Goal: Task Accomplishment & Management: Use online tool/utility

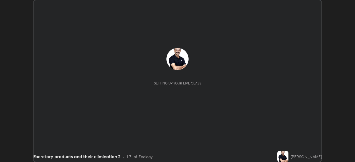
scroll to position [162, 355]
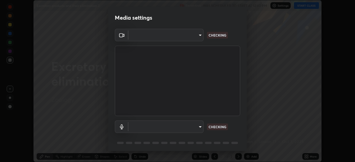
type input "51d019597c161c0694d5583d1f2c643560fde39fe8f4b4da8ea140d4d4830f4c"
click at [201, 126] on body "Erase all Excretory products and their elimination 2 Recording WAS SCHEDULED TO…" at bounding box center [177, 81] width 355 height 162
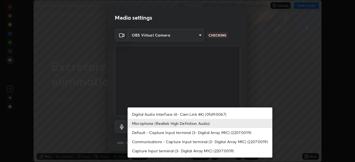
click at [192, 133] on li "Default - Capture Input terminal (3- Digital Array MIC) (2207:0019)" at bounding box center [200, 132] width 145 height 9
type input "default"
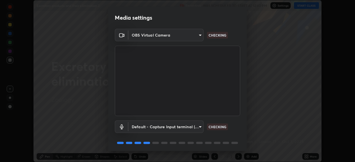
scroll to position [20, 0]
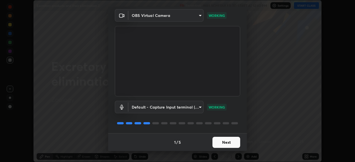
click at [231, 144] on button "Next" at bounding box center [227, 142] width 28 height 11
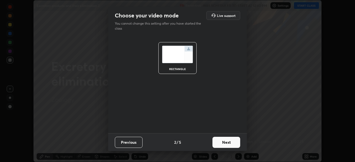
scroll to position [0, 0]
click at [233, 144] on button "Next" at bounding box center [227, 142] width 28 height 11
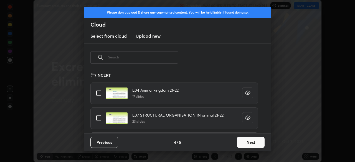
click at [255, 141] on button "Next" at bounding box center [251, 142] width 28 height 11
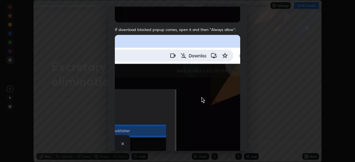
scroll to position [133, 0]
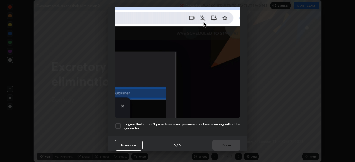
click at [121, 123] on div at bounding box center [118, 126] width 7 height 7
click at [229, 143] on button "Done" at bounding box center [227, 145] width 28 height 11
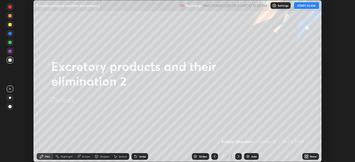
click at [302, 7] on button "START CLASS" at bounding box center [306, 5] width 25 height 7
click at [307, 156] on icon at bounding box center [307, 155] width 1 height 1
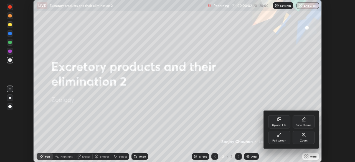
click at [280, 121] on icon at bounding box center [279, 119] width 3 height 3
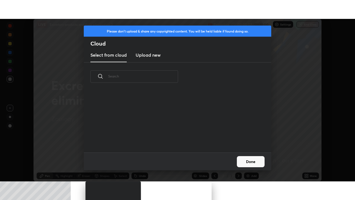
scroll to position [2, 3]
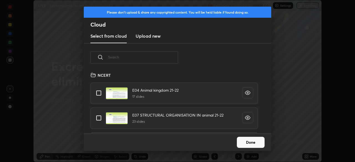
click at [154, 55] on input "text" at bounding box center [143, 58] width 70 height 24
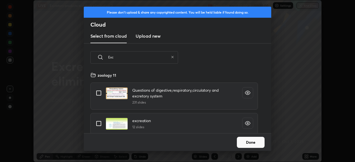
type input "Exc"
click at [104, 123] on input "grid" at bounding box center [99, 124] width 12 height 12
checkbox input "true"
click at [253, 143] on button "Done" at bounding box center [251, 142] width 28 height 11
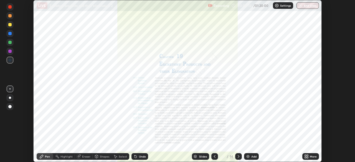
click at [310, 155] on div "More" at bounding box center [310, 156] width 17 height 7
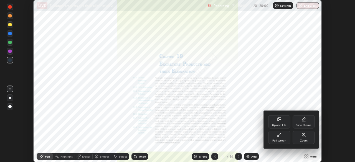
click at [278, 138] on div "Full screen" at bounding box center [279, 137] width 22 height 13
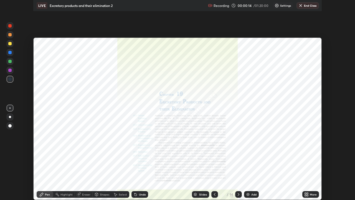
scroll to position [200, 355]
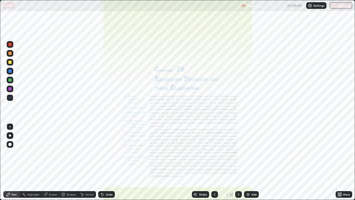
click at [238, 162] on icon at bounding box center [238, 194] width 4 height 4
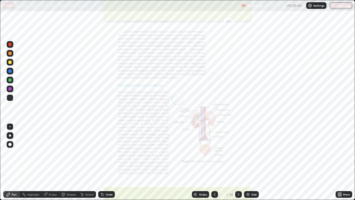
click at [237, 162] on icon at bounding box center [238, 194] width 4 height 4
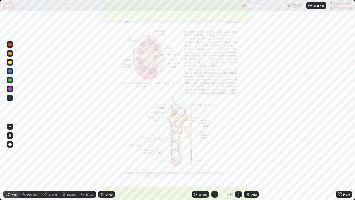
click at [238, 162] on icon at bounding box center [239, 194] width 2 height 3
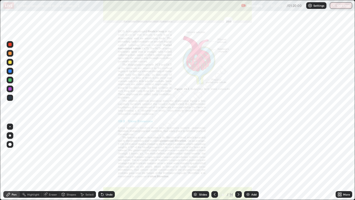
click at [214, 162] on icon at bounding box center [215, 194] width 4 height 4
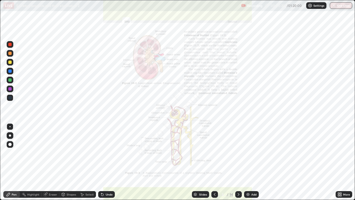
click at [253, 162] on div "Add" at bounding box center [253, 194] width 5 height 3
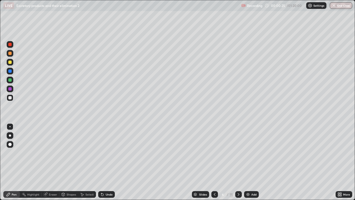
click at [9, 54] on div at bounding box center [9, 53] width 3 height 3
click at [9, 80] on div at bounding box center [9, 79] width 3 height 3
click at [10, 81] on div at bounding box center [9, 79] width 3 height 3
click at [10, 89] on div at bounding box center [9, 88] width 3 height 3
click at [9, 71] on div at bounding box center [9, 70] width 3 height 3
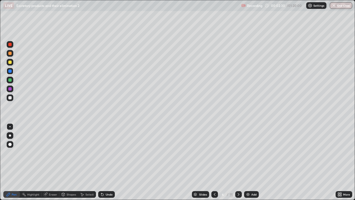
click at [10, 45] on div at bounding box center [9, 44] width 3 height 3
click at [9, 89] on div at bounding box center [9, 88] width 3 height 3
click at [9, 96] on div at bounding box center [9, 97] width 3 height 3
click at [10, 98] on div at bounding box center [9, 97] width 3 height 3
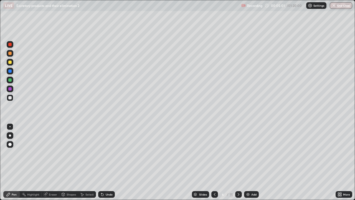
click at [11, 63] on div at bounding box center [9, 61] width 3 height 3
click at [9, 98] on div at bounding box center [9, 97] width 3 height 3
click at [10, 80] on div at bounding box center [9, 79] width 3 height 3
click at [10, 89] on div at bounding box center [9, 88] width 3 height 3
click at [10, 81] on div at bounding box center [9, 79] width 3 height 3
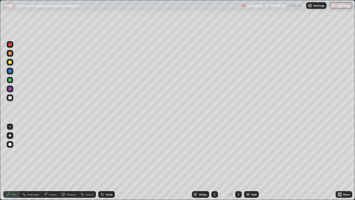
click at [9, 72] on div at bounding box center [9, 70] width 3 height 3
click at [9, 62] on div at bounding box center [9, 61] width 3 height 3
click at [10, 79] on div at bounding box center [9, 79] width 3 height 3
click at [9, 81] on div at bounding box center [9, 79] width 3 height 3
click at [10, 71] on div at bounding box center [9, 70] width 3 height 3
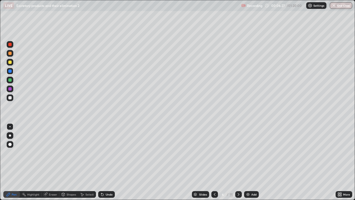
click at [10, 99] on div at bounding box center [9, 97] width 3 height 3
click at [52, 162] on div "Eraser" at bounding box center [53, 194] width 8 height 3
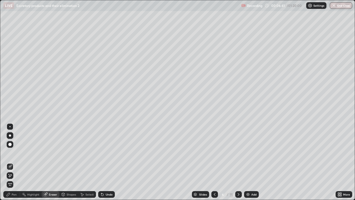
click at [13, 162] on div "Pen" at bounding box center [14, 194] width 5 height 3
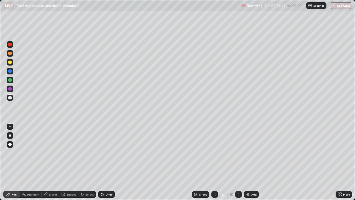
click at [9, 98] on div at bounding box center [9, 97] width 3 height 3
click at [50, 162] on div "Eraser" at bounding box center [53, 194] width 8 height 3
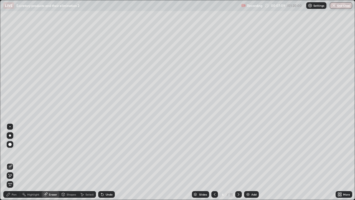
click at [16, 162] on div "Pen" at bounding box center [11, 194] width 17 height 7
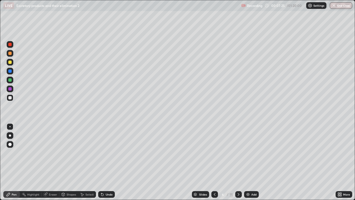
click at [9, 97] on div at bounding box center [9, 97] width 3 height 3
click at [10, 63] on div at bounding box center [9, 61] width 3 height 3
click at [9, 80] on div at bounding box center [9, 79] width 3 height 3
click at [10, 79] on div at bounding box center [9, 79] width 3 height 3
click at [9, 72] on div at bounding box center [9, 70] width 3 height 3
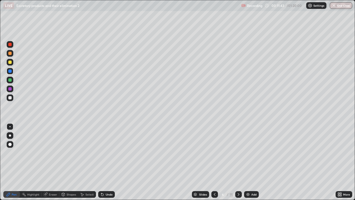
click at [11, 89] on div at bounding box center [9, 88] width 3 height 3
click at [10, 54] on div at bounding box center [9, 53] width 3 height 3
click at [10, 98] on div at bounding box center [9, 97] width 3 height 3
click at [238, 162] on icon at bounding box center [238, 194] width 4 height 4
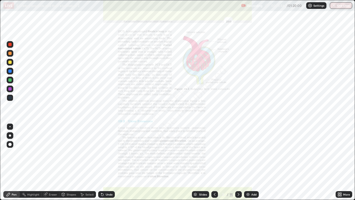
click at [214, 162] on icon at bounding box center [215, 194] width 4 height 4
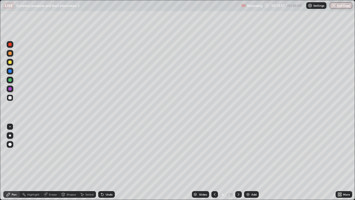
click at [256, 162] on div "Add" at bounding box center [251, 194] width 15 height 7
click at [239, 162] on icon at bounding box center [239, 194] width 2 height 3
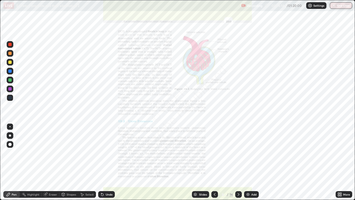
click at [52, 162] on div "Eraser" at bounding box center [51, 194] width 18 height 7
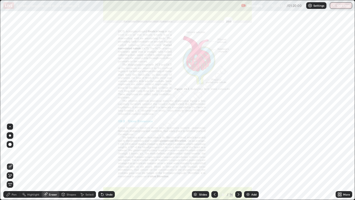
click at [10, 162] on span "Erase all" at bounding box center [10, 184] width 6 height 3
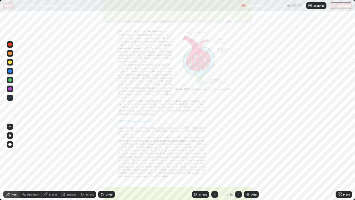
click at [10, 70] on div at bounding box center [9, 70] width 3 height 3
click at [52, 162] on div "Eraser" at bounding box center [53, 194] width 8 height 3
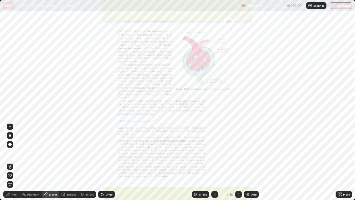
click at [10, 162] on span "Erase all" at bounding box center [10, 184] width 6 height 3
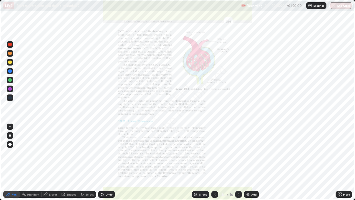
click at [214, 162] on icon at bounding box center [215, 194] width 4 height 4
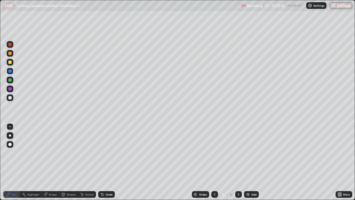
click at [10, 53] on div at bounding box center [9, 53] width 3 height 3
click at [52, 162] on div "Eraser" at bounding box center [53, 194] width 8 height 3
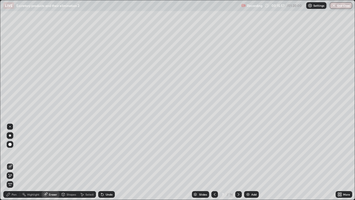
click at [18, 162] on div "Pen" at bounding box center [11, 194] width 17 height 7
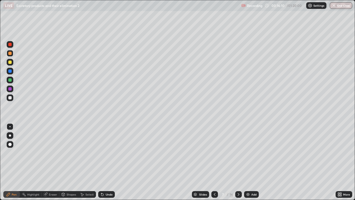
click at [14, 162] on div "Pen" at bounding box center [14, 194] width 5 height 3
click at [9, 45] on div at bounding box center [9, 44] width 3 height 3
click at [10, 71] on div at bounding box center [9, 70] width 3 height 3
click at [50, 162] on div "Eraser" at bounding box center [53, 194] width 8 height 3
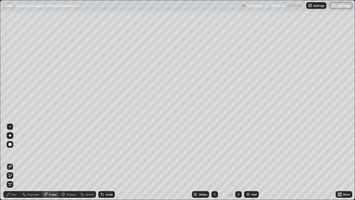
click at [14, 162] on div "Pen" at bounding box center [14, 194] width 5 height 3
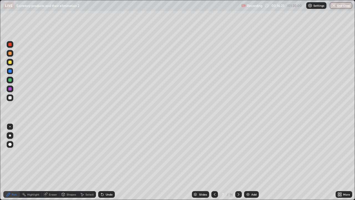
click at [9, 87] on div at bounding box center [9, 88] width 3 height 3
click at [10, 81] on div at bounding box center [9, 79] width 3 height 3
click at [51, 162] on div "Eraser" at bounding box center [53, 194] width 8 height 3
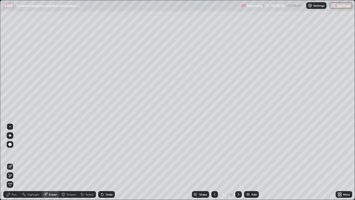
click at [14, 162] on div "Pen" at bounding box center [14, 194] width 5 height 3
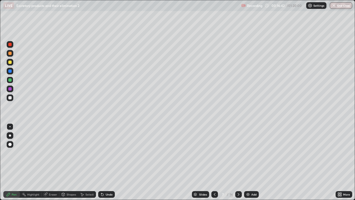
click at [8, 88] on div at bounding box center [9, 88] width 3 height 3
click at [11, 44] on div at bounding box center [9, 44] width 3 height 3
click at [9, 62] on div at bounding box center [9, 61] width 3 height 3
click at [10, 53] on div at bounding box center [9, 53] width 3 height 3
click at [10, 80] on div at bounding box center [9, 79] width 3 height 3
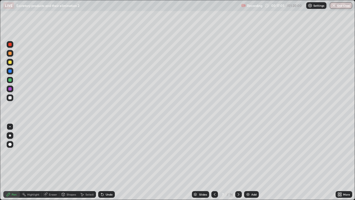
click at [10, 97] on div at bounding box center [9, 97] width 3 height 3
click at [9, 63] on div at bounding box center [9, 61] width 3 height 3
click at [10, 62] on div at bounding box center [9, 61] width 3 height 3
click at [9, 62] on div at bounding box center [9, 61] width 3 height 3
click at [10, 79] on div at bounding box center [9, 79] width 3 height 3
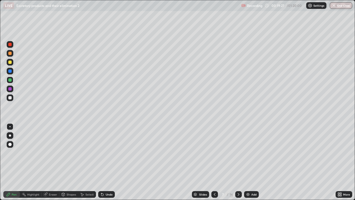
click at [10, 88] on div at bounding box center [9, 88] width 3 height 3
click at [214, 162] on icon at bounding box center [215, 194] width 4 height 4
click at [251, 162] on div "Add" at bounding box center [253, 194] width 5 height 3
click at [9, 54] on div at bounding box center [9, 53] width 3 height 3
click at [10, 45] on div at bounding box center [9, 44] width 3 height 3
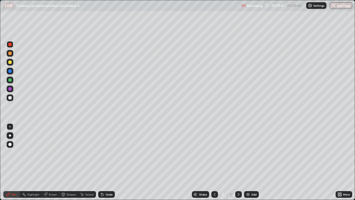
click at [10, 63] on div at bounding box center [9, 61] width 3 height 3
click at [10, 71] on div at bounding box center [9, 70] width 3 height 3
click at [11, 62] on div at bounding box center [9, 61] width 3 height 3
click at [8, 71] on div at bounding box center [9, 70] width 3 height 3
click at [12, 95] on div at bounding box center [10, 97] width 7 height 7
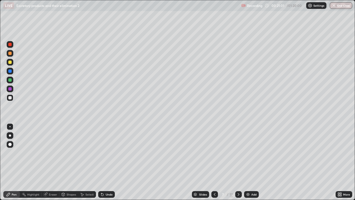
click at [10, 79] on div at bounding box center [9, 79] width 3 height 3
click at [238, 162] on icon at bounding box center [238, 194] width 4 height 4
click at [10, 62] on div at bounding box center [9, 61] width 3 height 3
click at [214, 162] on icon at bounding box center [215, 194] width 4 height 4
click at [10, 80] on div at bounding box center [9, 79] width 3 height 3
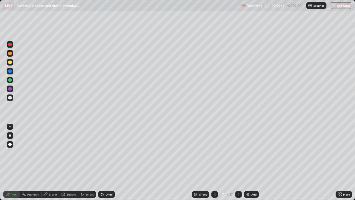
click at [11, 98] on div at bounding box center [9, 97] width 3 height 3
click at [10, 80] on div at bounding box center [9, 79] width 3 height 3
click at [10, 97] on div at bounding box center [9, 97] width 3 height 3
click at [10, 80] on div at bounding box center [9, 79] width 3 height 3
click at [10, 96] on div at bounding box center [9, 97] width 3 height 3
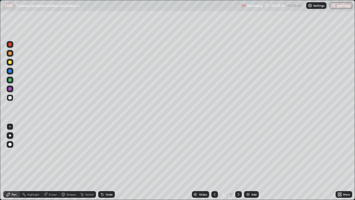
click at [10, 54] on div at bounding box center [9, 53] width 3 height 3
click at [216, 162] on div at bounding box center [214, 194] width 7 height 7
click at [236, 162] on div at bounding box center [238, 194] width 7 height 7
click at [238, 162] on icon at bounding box center [238, 194] width 4 height 4
click at [10, 98] on div at bounding box center [9, 97] width 3 height 3
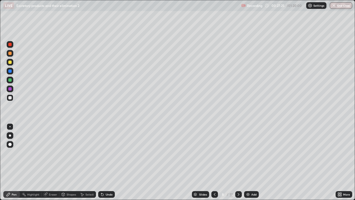
click at [10, 97] on div at bounding box center [9, 97] width 3 height 3
click at [10, 79] on div at bounding box center [9, 79] width 3 height 3
click at [11, 96] on div at bounding box center [9, 97] width 3 height 3
click at [12, 99] on div at bounding box center [10, 97] width 7 height 7
click at [9, 62] on div at bounding box center [9, 61] width 3 height 3
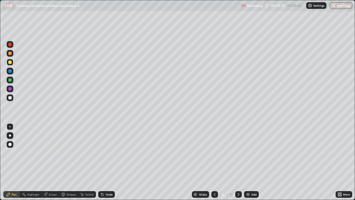
click at [9, 56] on div at bounding box center [10, 53] width 7 height 7
click at [254, 162] on div "Add" at bounding box center [253, 194] width 5 height 3
click at [67, 162] on div "Shapes" at bounding box center [71, 194] width 9 height 3
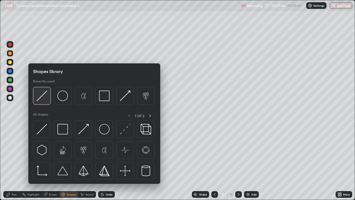
click at [40, 96] on img at bounding box center [42, 95] width 11 height 11
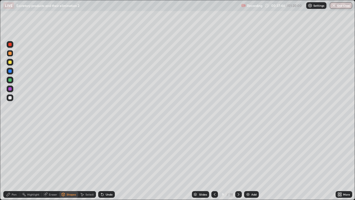
click at [11, 80] on div at bounding box center [9, 79] width 3 height 3
click at [10, 97] on div at bounding box center [9, 97] width 3 height 3
click at [10, 90] on div at bounding box center [10, 88] width 7 height 7
click at [9, 96] on div at bounding box center [9, 97] width 3 height 3
click at [11, 71] on div at bounding box center [9, 70] width 3 height 3
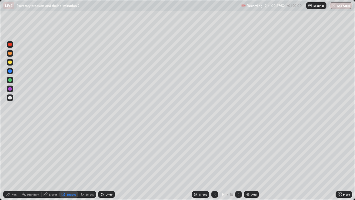
click at [51, 162] on div "Eraser" at bounding box center [51, 194] width 18 height 7
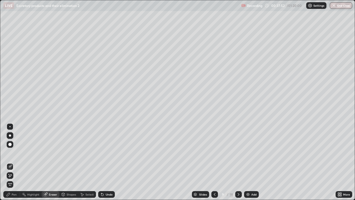
click at [16, 162] on div "Pen" at bounding box center [14, 194] width 5 height 3
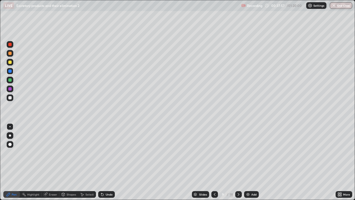
click at [9, 88] on div at bounding box center [9, 88] width 3 height 3
click at [12, 80] on div at bounding box center [10, 80] width 7 height 7
click at [10, 64] on div at bounding box center [9, 61] width 3 height 3
click at [11, 96] on div at bounding box center [9, 97] width 3 height 3
click at [9, 45] on div at bounding box center [9, 44] width 3 height 3
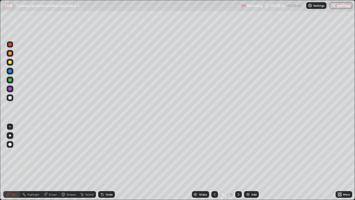
click at [73, 162] on div "Shapes" at bounding box center [71, 194] width 9 height 3
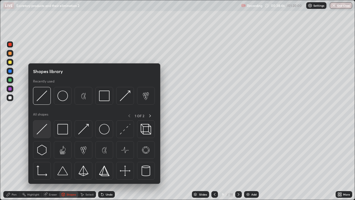
click at [46, 126] on img at bounding box center [42, 129] width 11 height 11
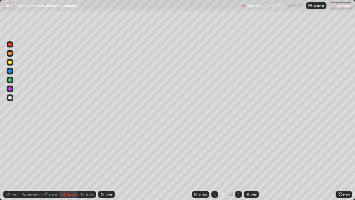
click at [14, 162] on div "Pen" at bounding box center [11, 194] width 17 height 7
click at [9, 70] on div at bounding box center [9, 70] width 3 height 3
click at [11, 79] on div at bounding box center [9, 79] width 3 height 3
click at [11, 63] on div at bounding box center [9, 61] width 3 height 3
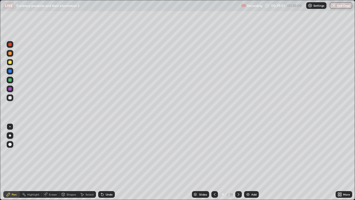
click at [9, 54] on div at bounding box center [9, 53] width 3 height 3
click at [10, 97] on div at bounding box center [9, 97] width 3 height 3
click at [10, 88] on div at bounding box center [9, 88] width 3 height 3
click at [10, 97] on div at bounding box center [9, 97] width 3 height 3
click at [9, 54] on div at bounding box center [9, 53] width 3 height 3
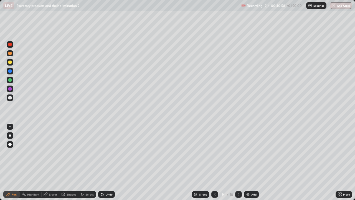
click at [10, 96] on div at bounding box center [9, 97] width 3 height 3
click at [10, 80] on div at bounding box center [9, 79] width 3 height 3
click at [10, 89] on div at bounding box center [9, 88] width 3 height 3
click at [10, 81] on div at bounding box center [9, 79] width 3 height 3
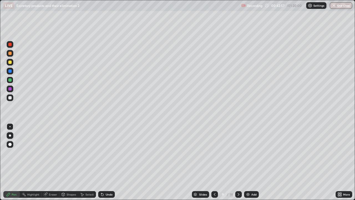
click at [67, 162] on div "Shapes" at bounding box center [71, 194] width 9 height 3
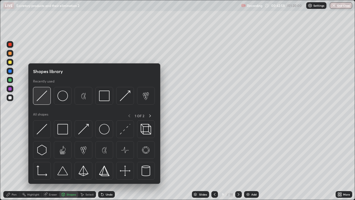
click at [42, 96] on img at bounding box center [42, 95] width 11 height 11
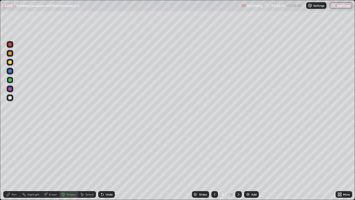
click at [9, 80] on div at bounding box center [9, 79] width 3 height 3
click at [10, 52] on div at bounding box center [9, 53] width 3 height 3
click at [15, 162] on div "Pen" at bounding box center [11, 194] width 17 height 7
click at [11, 44] on div at bounding box center [9, 44] width 3 height 3
click at [72, 162] on div "Shapes" at bounding box center [68, 194] width 19 height 7
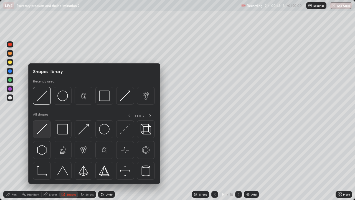
click at [45, 132] on img at bounding box center [42, 129] width 11 height 11
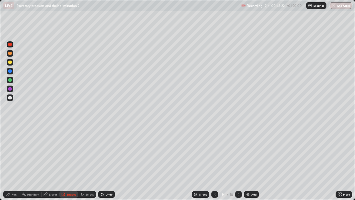
click at [53, 162] on div "Eraser" at bounding box center [53, 194] width 8 height 3
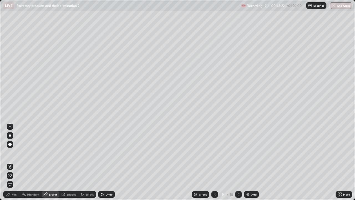
click at [17, 162] on div "Pen" at bounding box center [11, 194] width 17 height 7
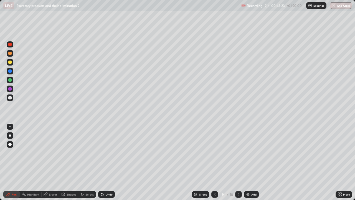
click at [11, 53] on div at bounding box center [9, 53] width 3 height 3
click at [11, 72] on div at bounding box center [9, 70] width 3 height 3
click at [16, 162] on div "Pen" at bounding box center [14, 194] width 5 height 3
click at [10, 98] on div at bounding box center [9, 97] width 3 height 3
click at [214, 162] on icon at bounding box center [215, 194] width 2 height 3
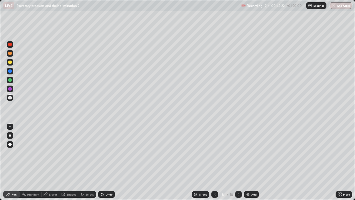
click at [238, 162] on icon at bounding box center [238, 194] width 4 height 4
click at [10, 62] on div at bounding box center [9, 61] width 3 height 3
click at [211, 162] on div at bounding box center [214, 194] width 7 height 7
click at [9, 98] on div at bounding box center [9, 97] width 3 height 3
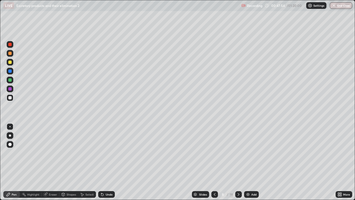
click at [9, 63] on div at bounding box center [9, 61] width 3 height 3
click at [254, 162] on div "Add" at bounding box center [253, 194] width 5 height 3
click at [16, 162] on div "Pen" at bounding box center [14, 194] width 5 height 3
click at [9, 54] on div at bounding box center [9, 53] width 3 height 3
click at [11, 80] on div at bounding box center [9, 79] width 3 height 3
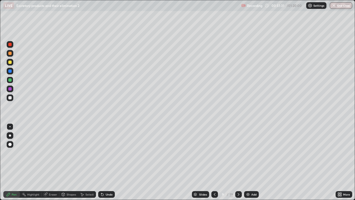
click at [213, 162] on icon at bounding box center [215, 194] width 4 height 4
click at [10, 97] on div at bounding box center [9, 97] width 3 height 3
click at [238, 162] on icon at bounding box center [239, 194] width 2 height 3
click at [9, 97] on div at bounding box center [9, 97] width 3 height 3
click at [238, 162] on icon at bounding box center [238, 194] width 4 height 4
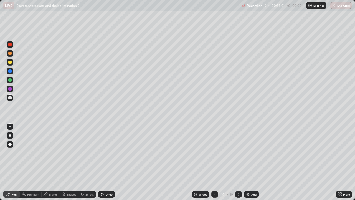
click at [214, 162] on icon at bounding box center [215, 194] width 4 height 4
click at [238, 162] on icon at bounding box center [238, 194] width 4 height 4
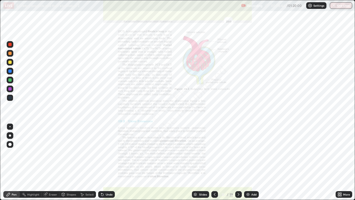
click at [237, 162] on icon at bounding box center [238, 194] width 4 height 4
click at [239, 162] on icon at bounding box center [238, 194] width 4 height 4
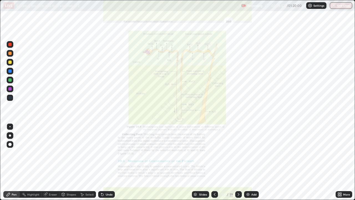
click at [347, 162] on div "More" at bounding box center [346, 194] width 7 height 3
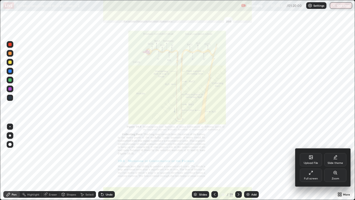
click at [337, 162] on div "Zoom" at bounding box center [335, 178] width 7 height 3
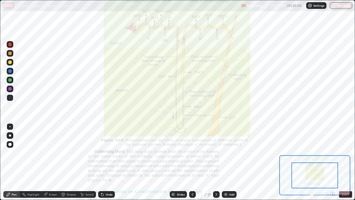
click at [334, 162] on icon at bounding box center [333, 194] width 6 height 6
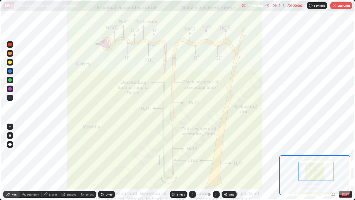
click at [343, 8] on button "End Class" at bounding box center [342, 5] width 22 height 7
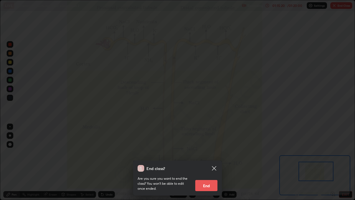
click at [209, 162] on button "End" at bounding box center [206, 185] width 22 height 11
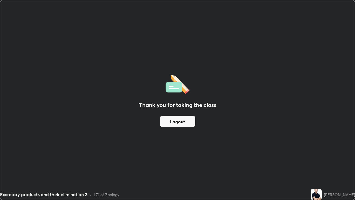
click at [190, 122] on button "Logout" at bounding box center [177, 121] width 35 height 11
